Goal: Task Accomplishment & Management: Complete application form

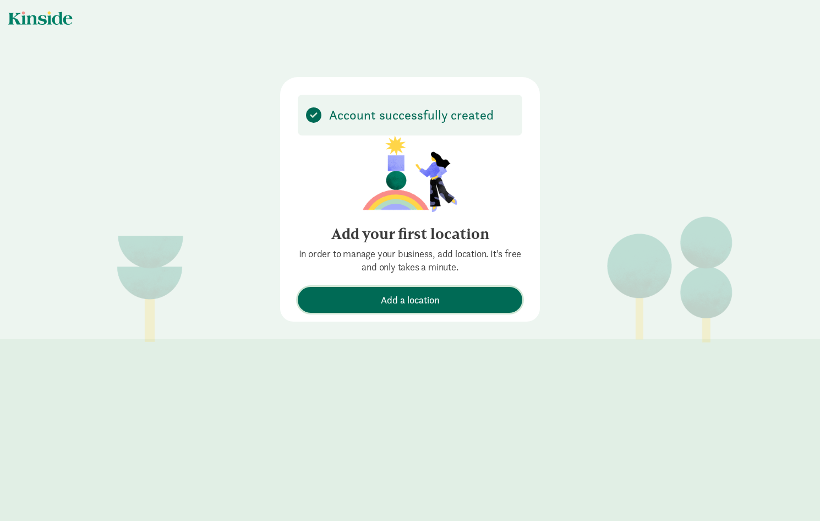
click at [418, 301] on span "Add a location" at bounding box center [410, 299] width 59 height 15
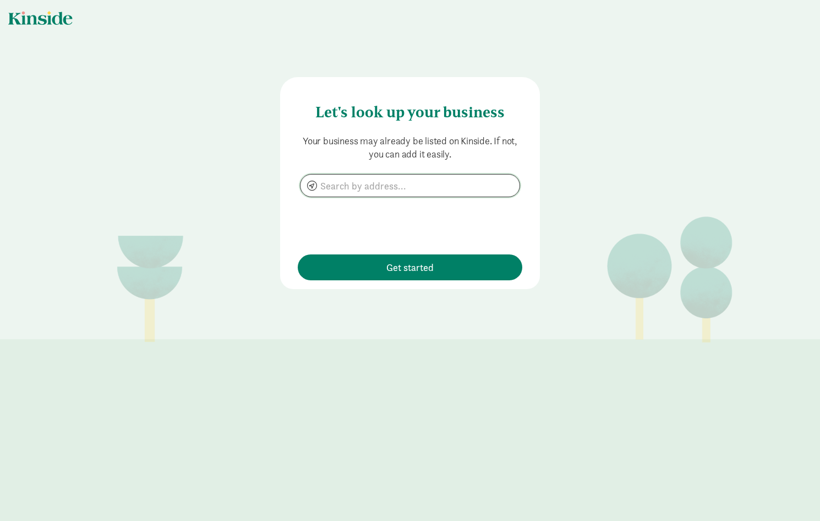
click at [344, 189] on input at bounding box center [410, 186] width 219 height 22
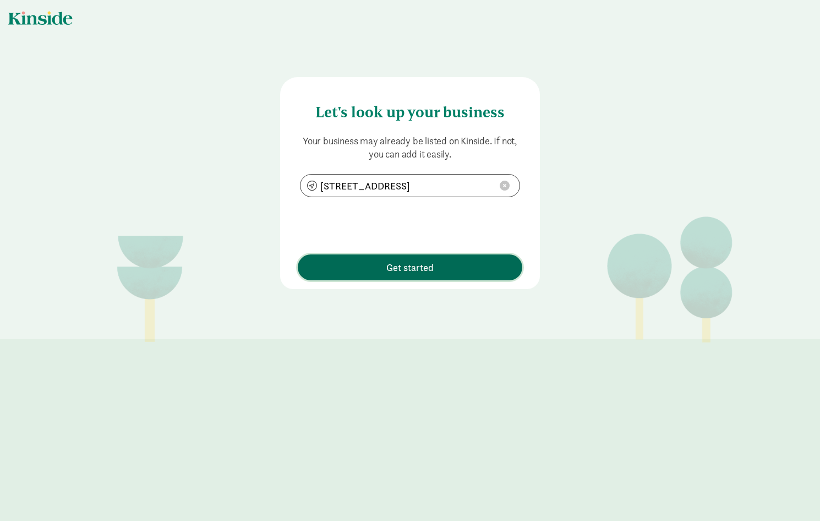
click at [404, 271] on span "Get started" at bounding box center [409, 267] width 47 height 15
type input "[STREET_ADDRESS]"
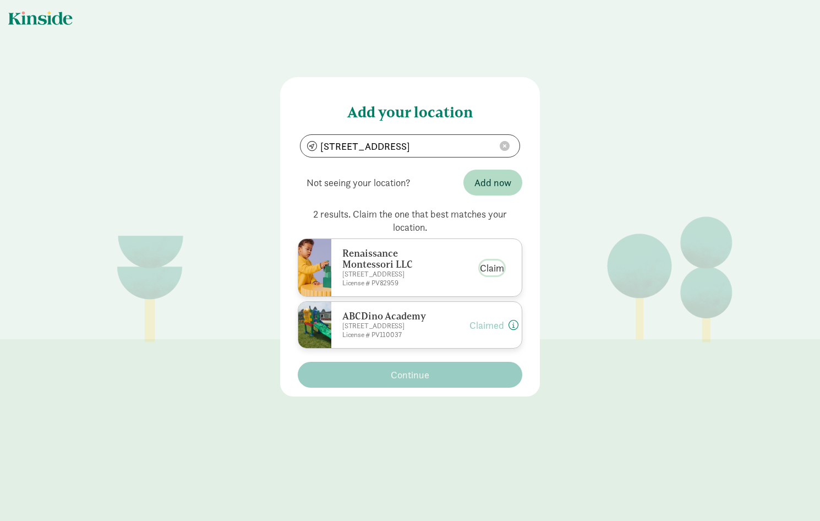
click at [492, 268] on button "Claim" at bounding box center [492, 267] width 24 height 15
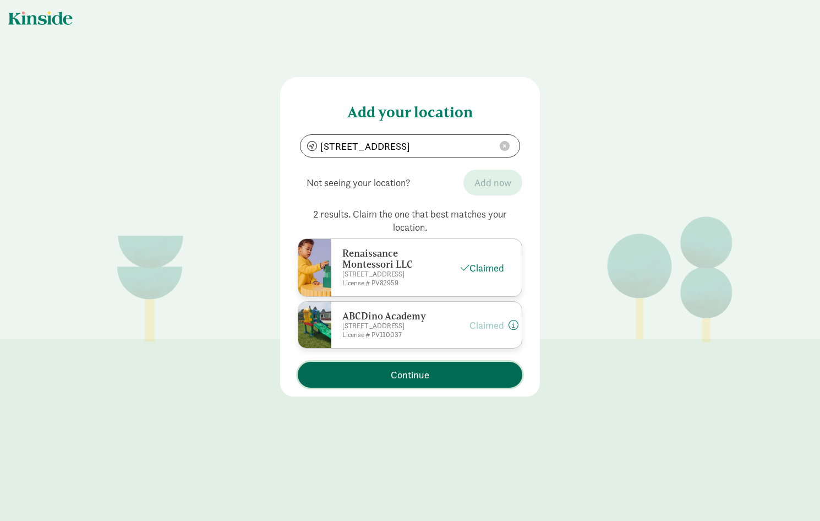
click at [422, 379] on span "Continue" at bounding box center [410, 374] width 39 height 15
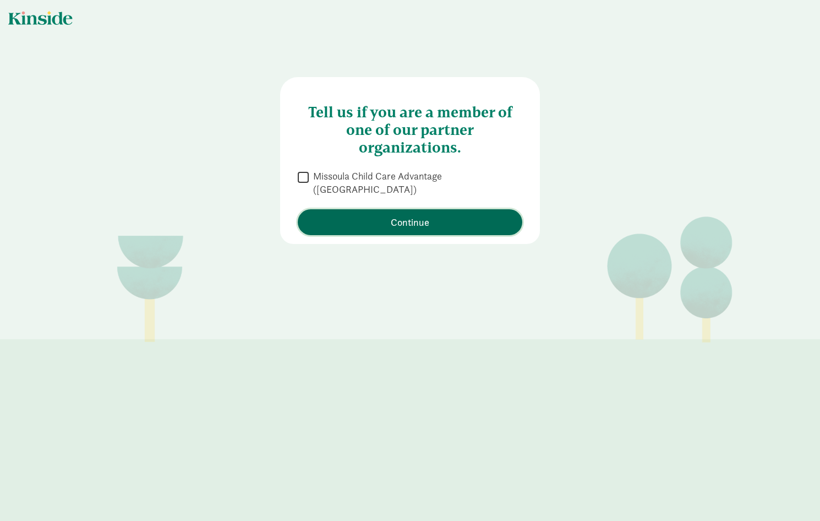
click at [411, 215] on span "Continue" at bounding box center [410, 222] width 39 height 15
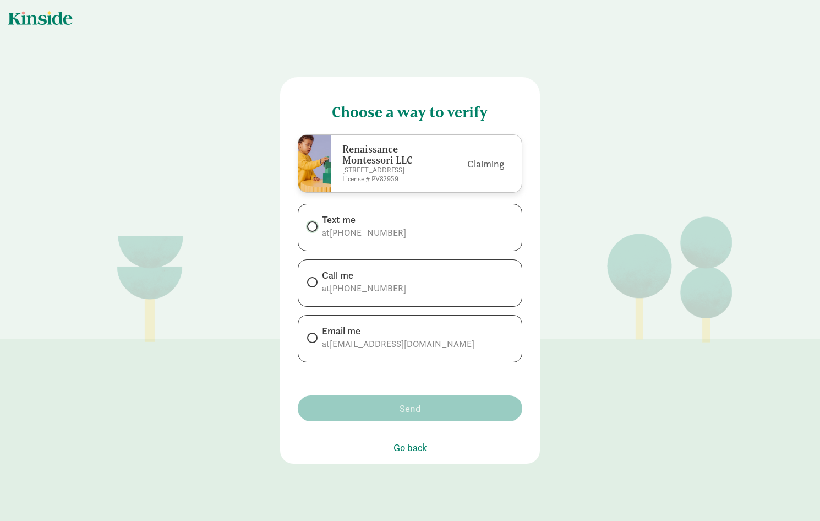
click at [309, 228] on input "Text me at [PHONE_NUMBER]" at bounding box center [310, 226] width 7 height 7
radio input "true"
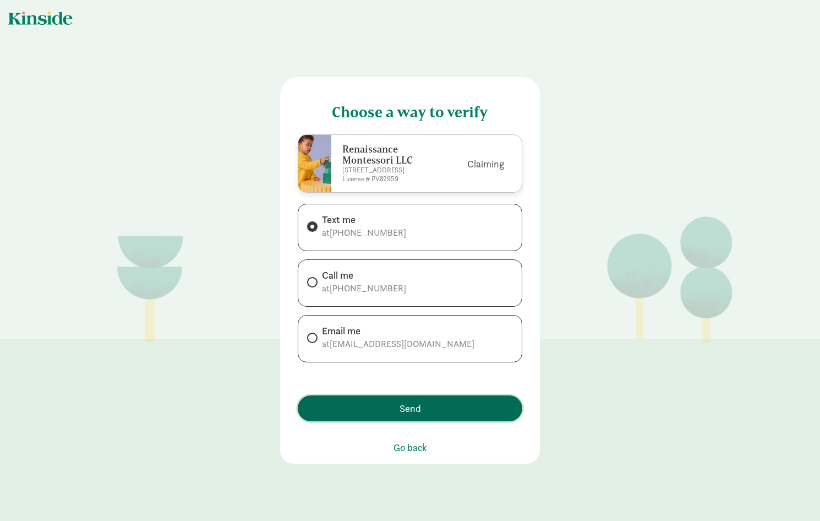
click at [412, 415] on span "Send" at bounding box center [410, 408] width 21 height 15
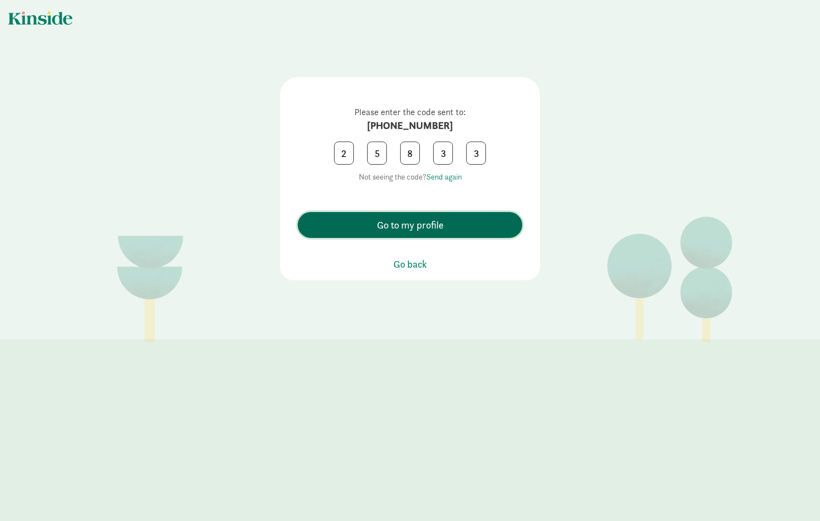
click at [409, 224] on span "Go to my profile" at bounding box center [410, 224] width 67 height 15
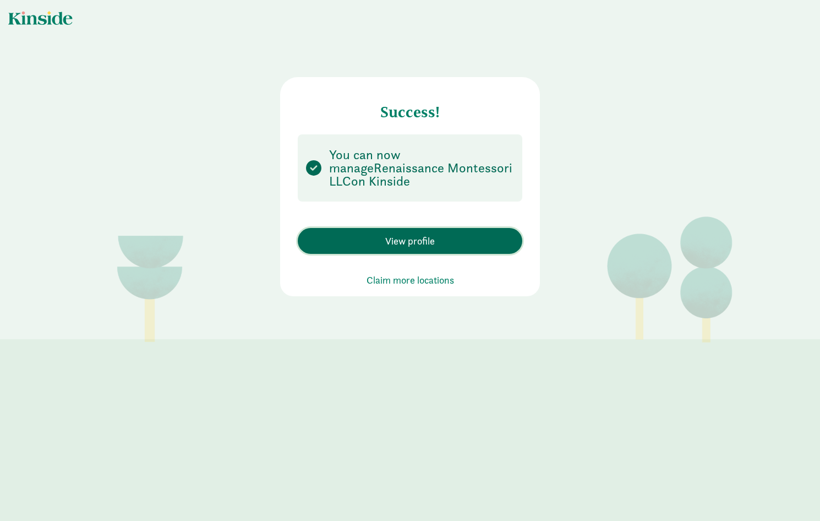
click at [397, 247] on span "View profile" at bounding box center [410, 240] width 50 height 15
